Goal: Find specific page/section: Find specific page/section

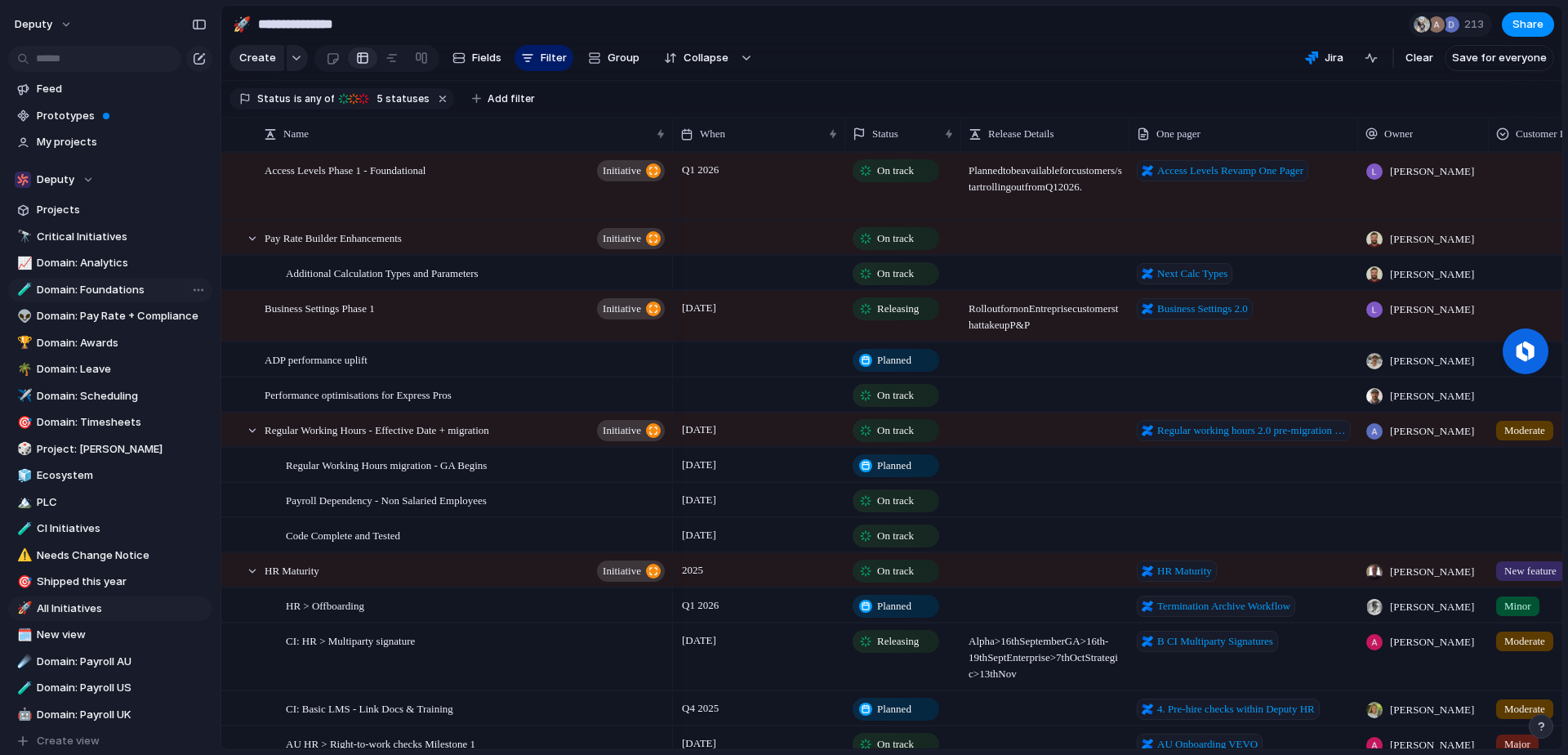
click at [116, 290] on span "Domain: Foundations" at bounding box center [122, 290] width 170 height 16
type input "**********"
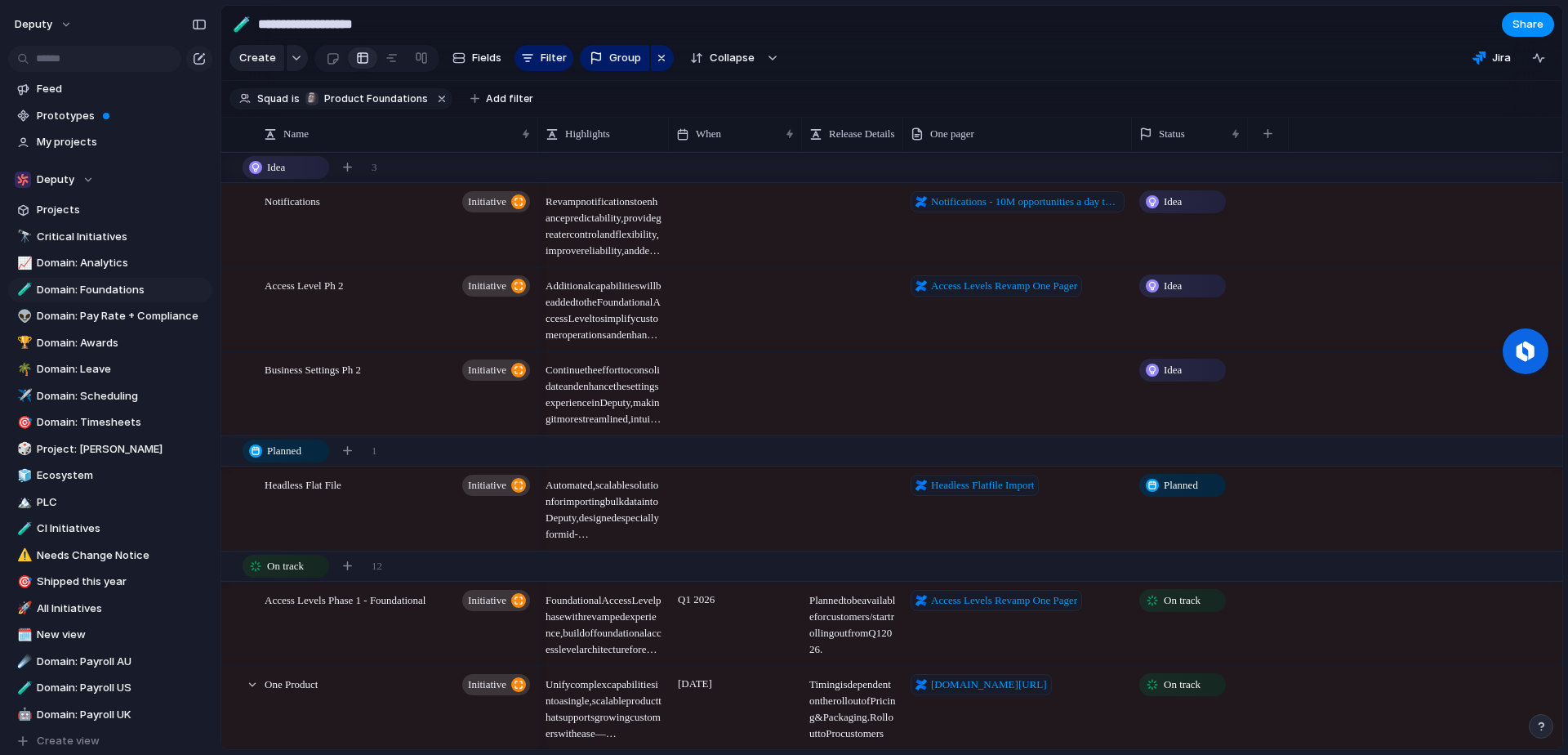
scroll to position [117, 0]
